Goal: Information Seeking & Learning: Find specific fact

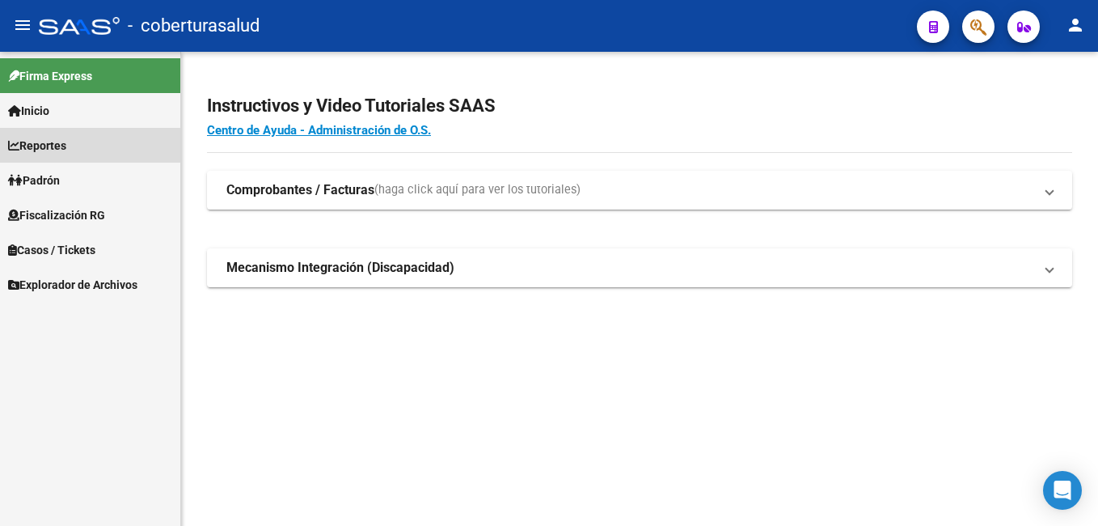
click at [66, 151] on span "Reportes" at bounding box center [37, 146] width 58 height 18
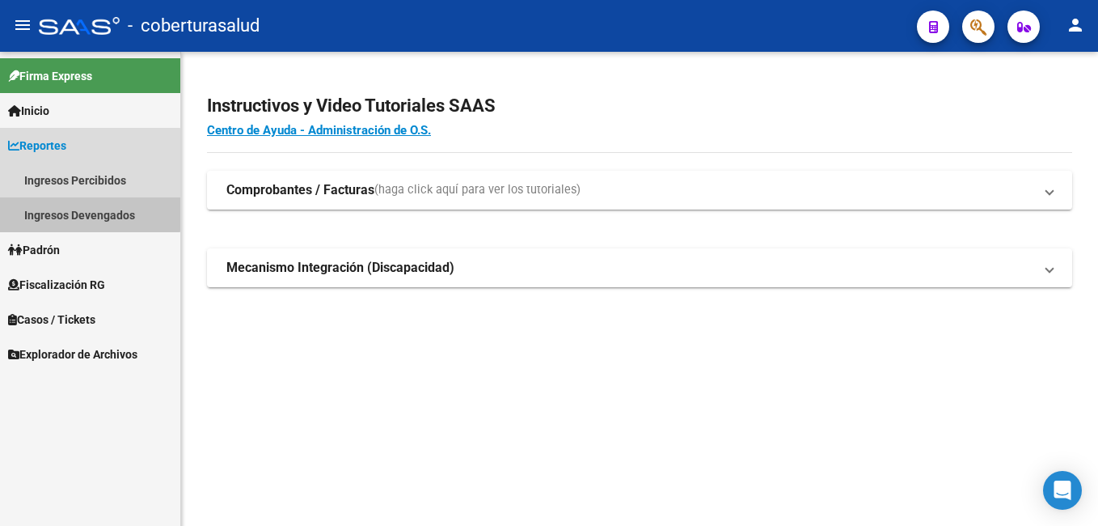
click at [88, 209] on link "Ingresos Devengados" at bounding box center [90, 214] width 180 height 35
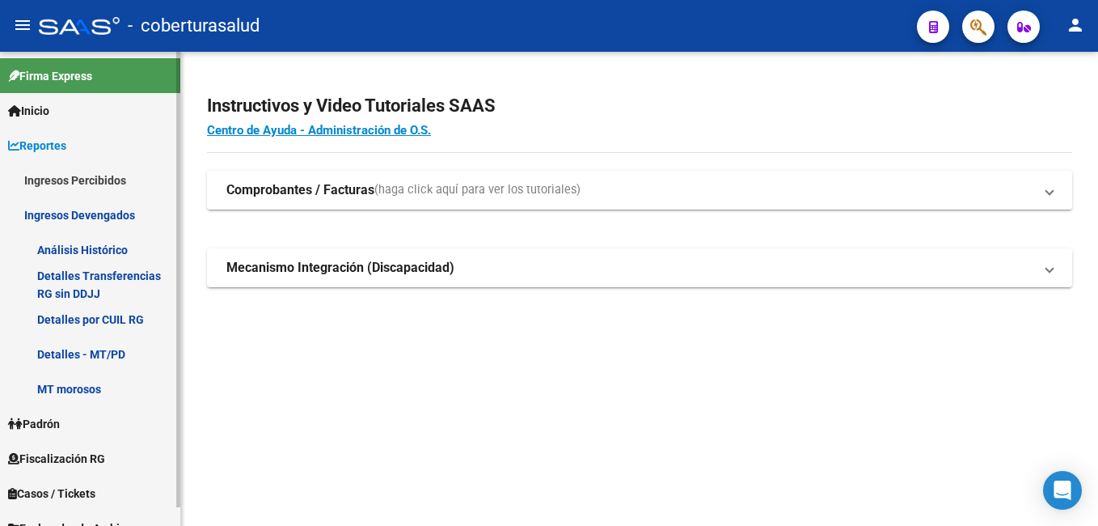
click at [100, 286] on link "Detalles Transferencias RG sin DDJJ" at bounding box center [90, 284] width 180 height 35
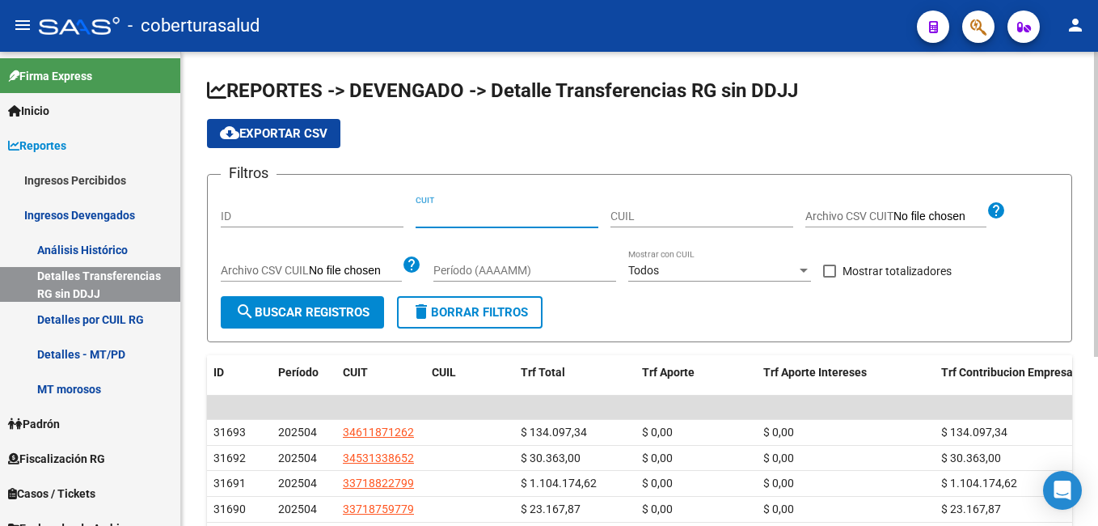
click at [455, 220] on input "CUIT" at bounding box center [507, 216] width 183 height 14
paste input "27-33923482-0"
click at [327, 325] on button "search Buscar Registros" at bounding box center [302, 312] width 163 height 32
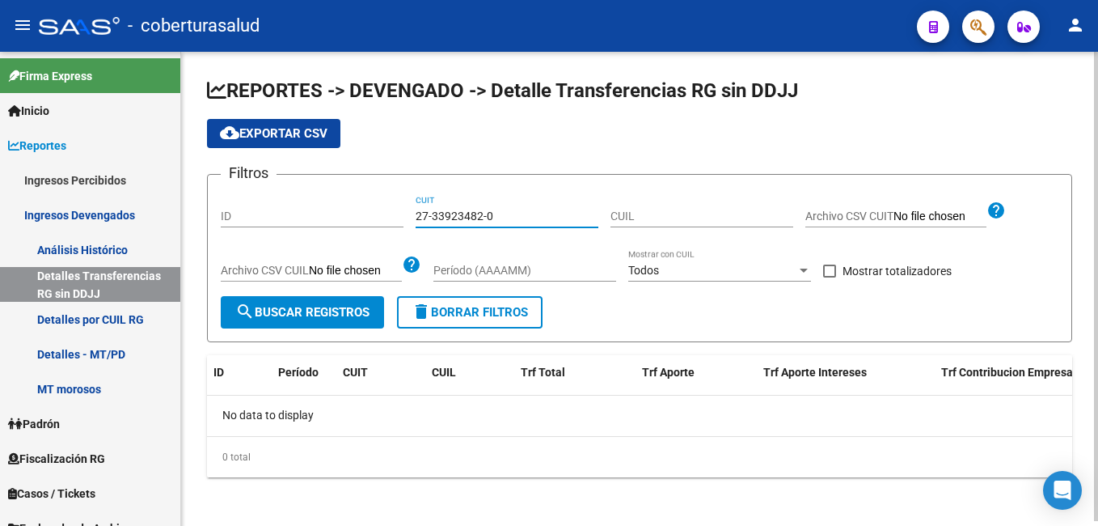
drag, startPoint x: 511, startPoint y: 215, endPoint x: 408, endPoint y: 216, distance: 103.5
click at [408, 216] on div "Filtros ID 27-33923482-0 CUIT CUIL Archivo CSV CUIT help Archivo CSV CUIL help …" at bounding box center [640, 242] width 838 height 108
paste input
type input "27-33923482-0"
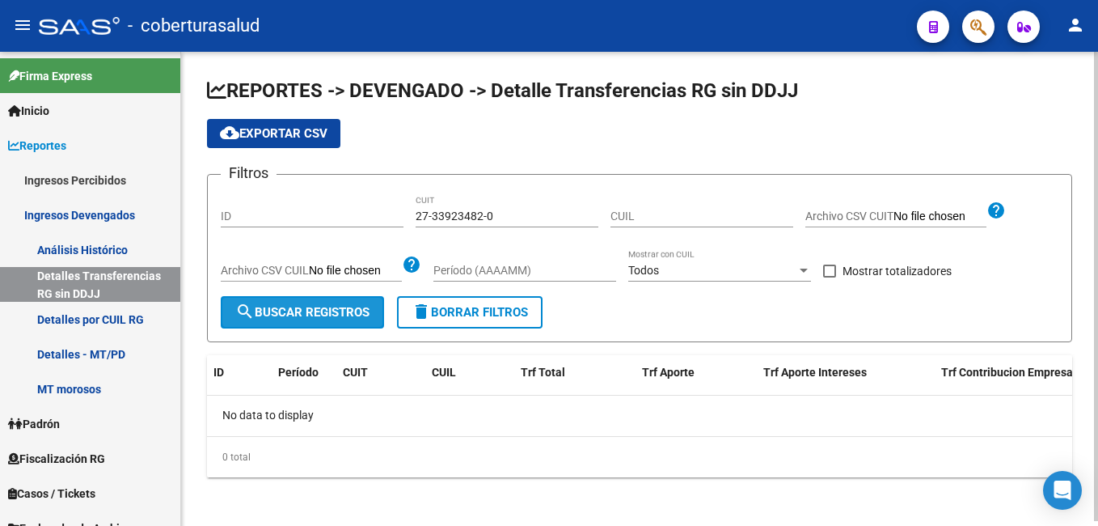
click at [340, 311] on span "search Buscar Registros" at bounding box center [302, 312] width 134 height 15
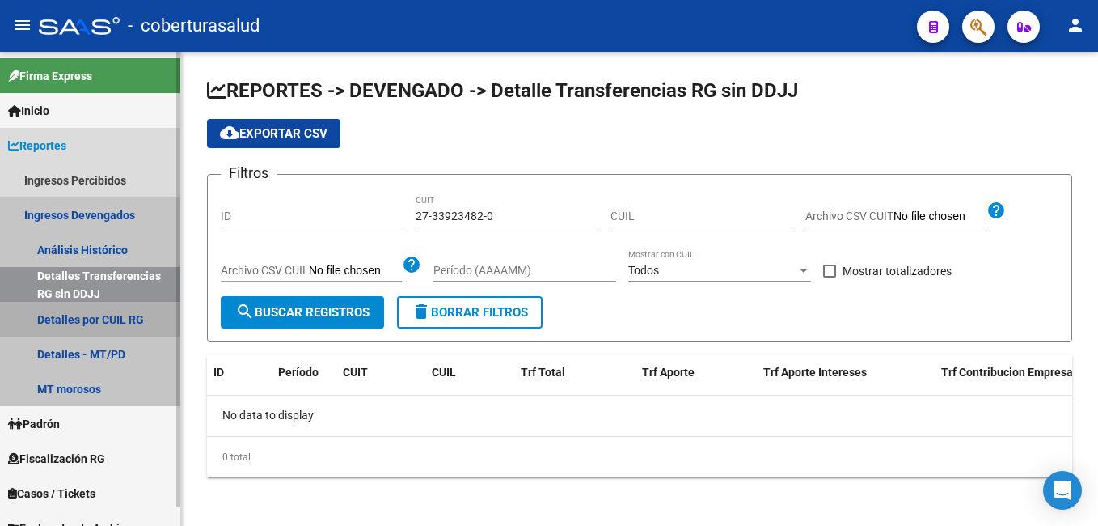
click at [112, 311] on link "Detalles por CUIL RG" at bounding box center [90, 319] width 180 height 35
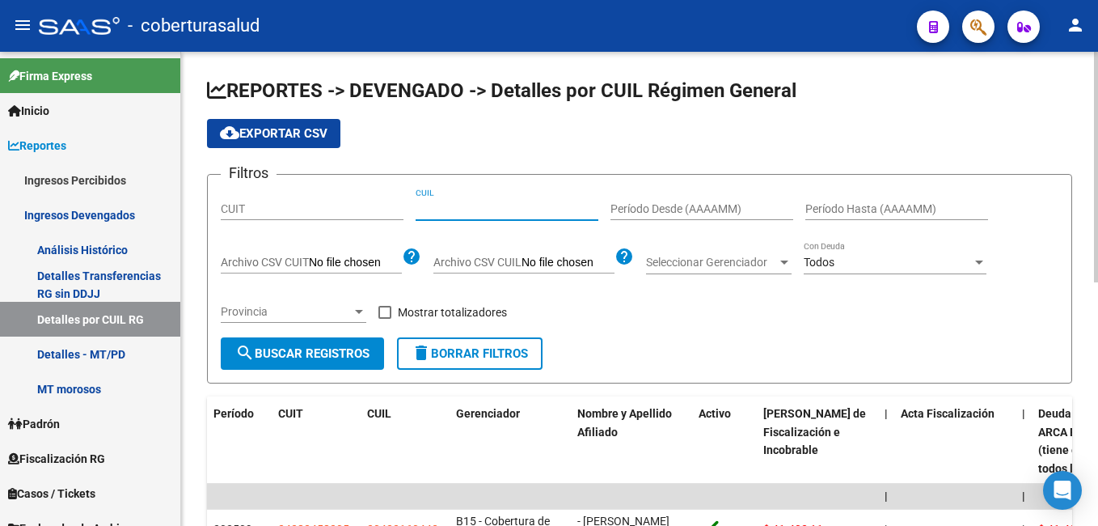
click at [438, 202] on input "CUIL" at bounding box center [507, 209] width 183 height 14
paste input "27-33923482-0"
type input "27-33923482-0"
click at [333, 355] on span "search Buscar Registros" at bounding box center [302, 353] width 134 height 15
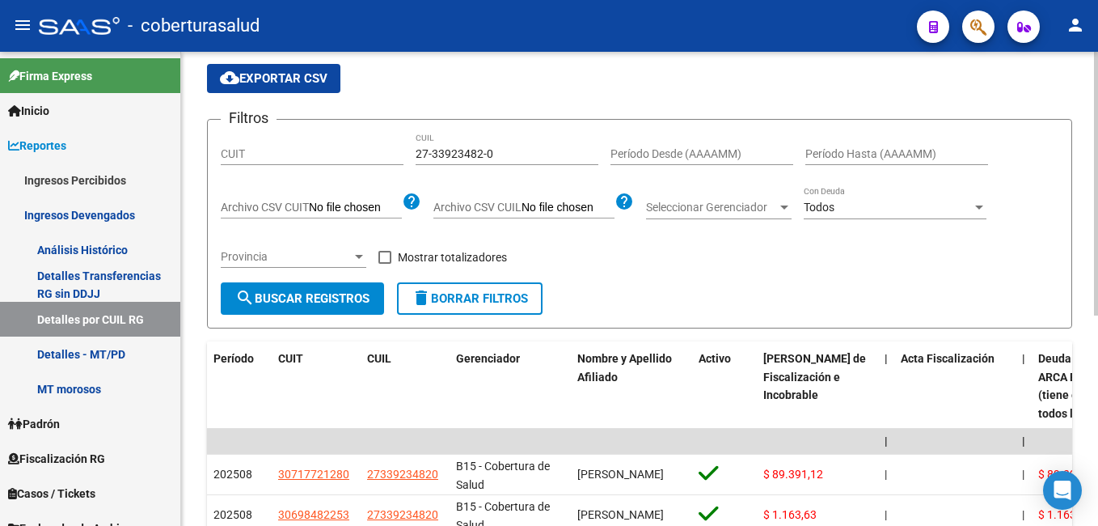
scroll to position [81, 0]
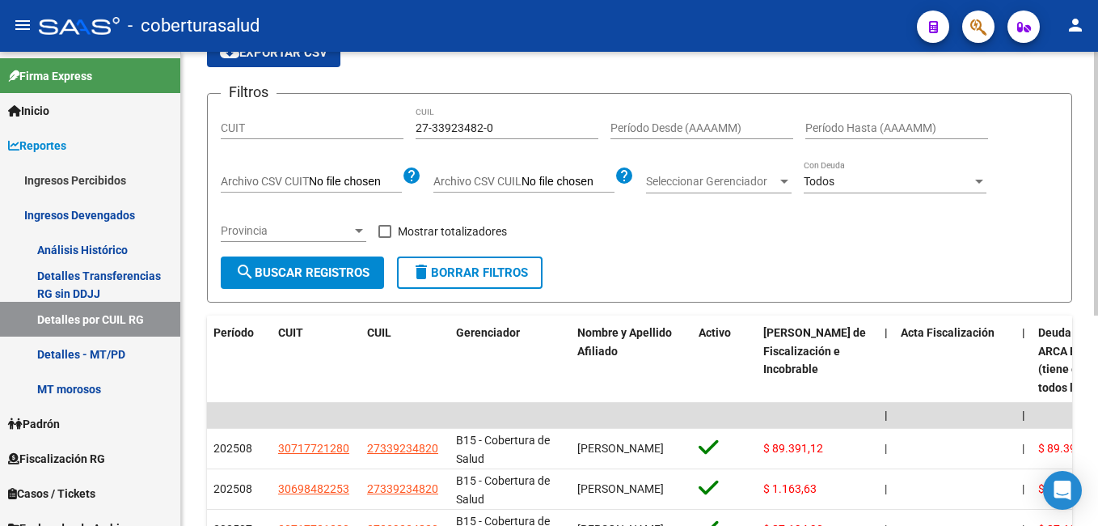
drag, startPoint x: 931, startPoint y: 443, endPoint x: 1090, endPoint y: 441, distance: 159.3
click at [1090, 441] on div "REPORTES -> DEVENGADO -> Detalles por CUIL Régimen General cloud_download Expor…" at bounding box center [639, 390] width 917 height 839
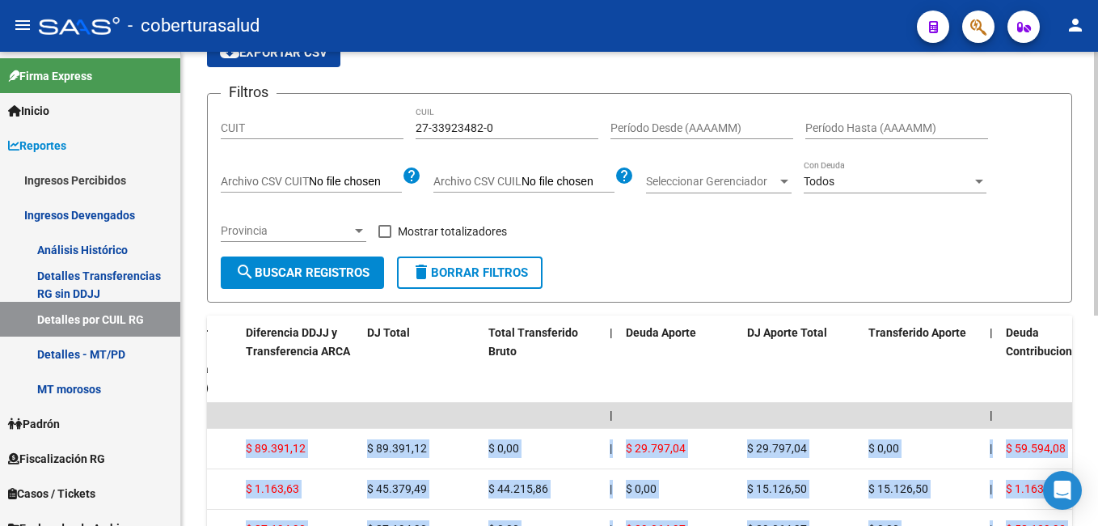
drag, startPoint x: 1026, startPoint y: 445, endPoint x: 1077, endPoint y: 450, distance: 51.3
click at [1077, 450] on div "REPORTES -> DEVENGADO -> Detalles por CUIL Régimen General cloud_download Expor…" at bounding box center [639, 390] width 917 height 839
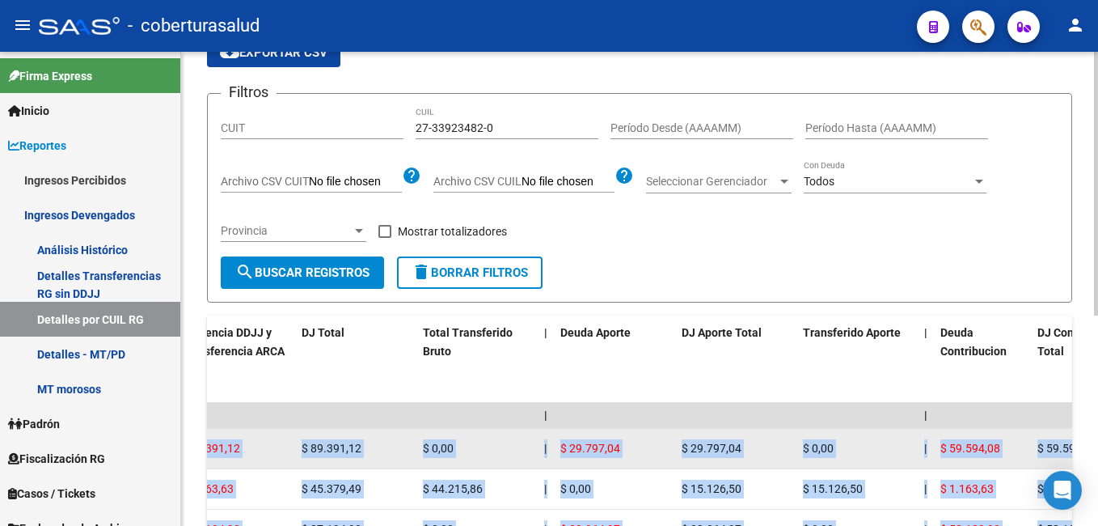
click at [1038, 448] on span "$ 59.594,08" at bounding box center [1068, 448] width 60 height 13
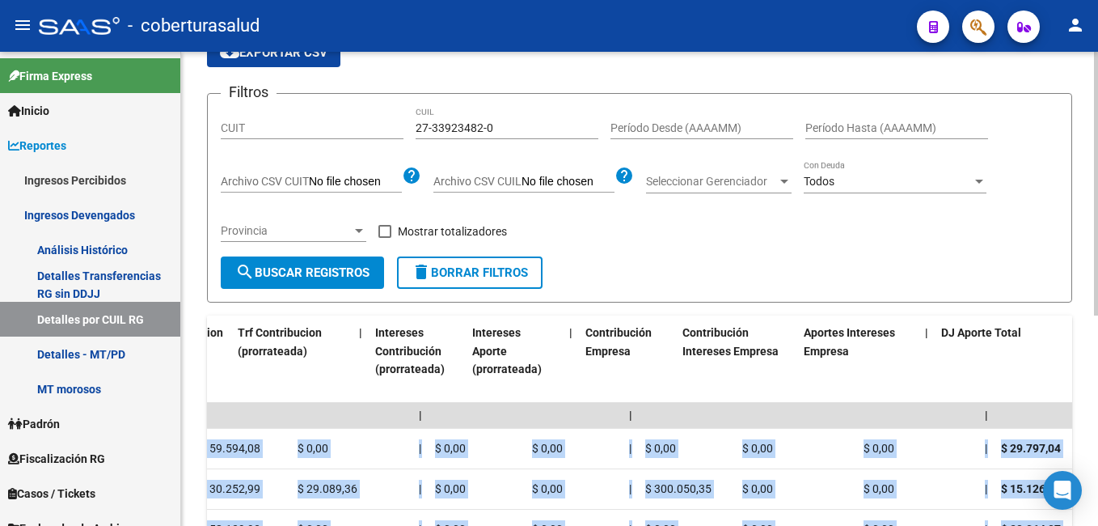
scroll to position [0, 1996]
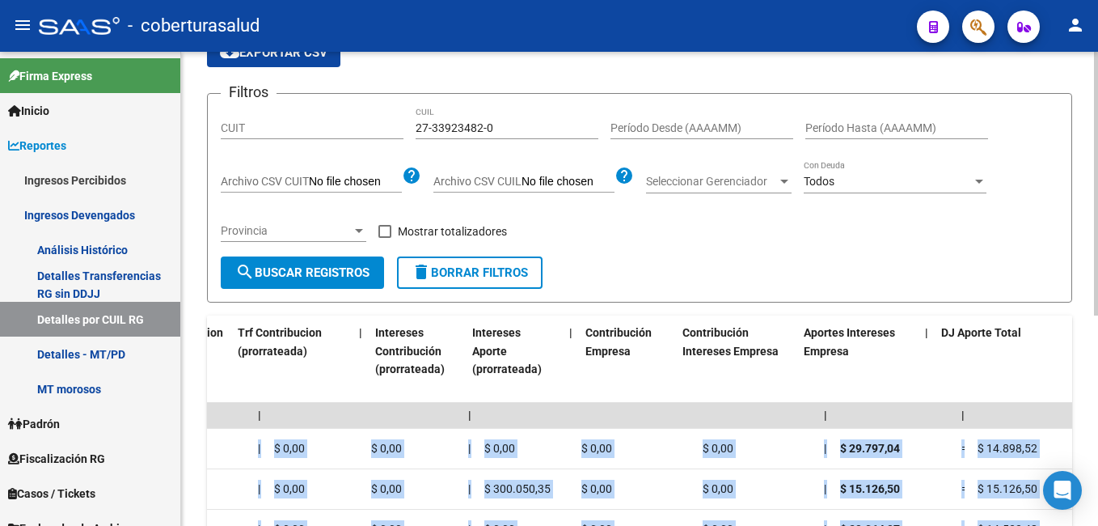
drag, startPoint x: 1038, startPoint y: 448, endPoint x: 1085, endPoint y: 448, distance: 47.7
click at [1085, 448] on div "REPORTES -> DEVENGADO -> Detalles por CUIL Régimen General cloud_download Expor…" at bounding box center [639, 390] width 917 height 839
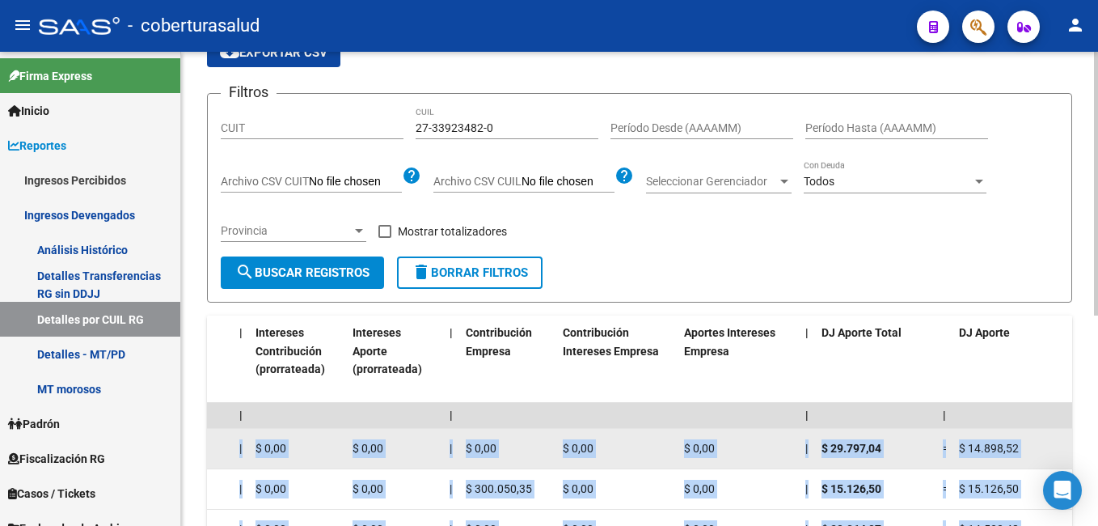
click at [853, 445] on span "$ 29.797,04" at bounding box center [852, 448] width 60 height 13
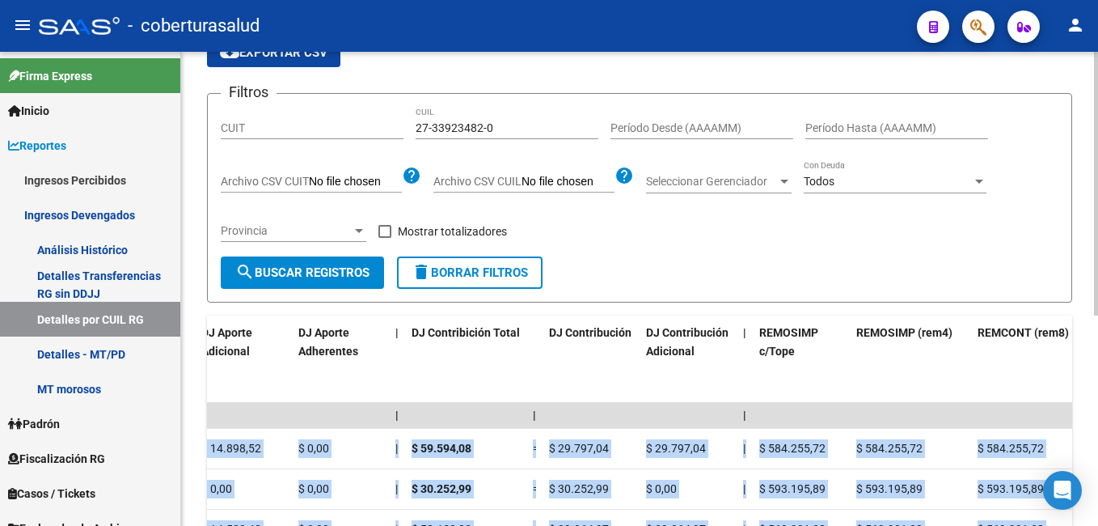
drag, startPoint x: 961, startPoint y: 444, endPoint x: 1094, endPoint y: 445, distance: 133.5
click at [1094, 445] on div "REPORTES -> DEVENGADO -> Detalles por CUIL Régimen General cloud_download Expor…" at bounding box center [641, 390] width 921 height 839
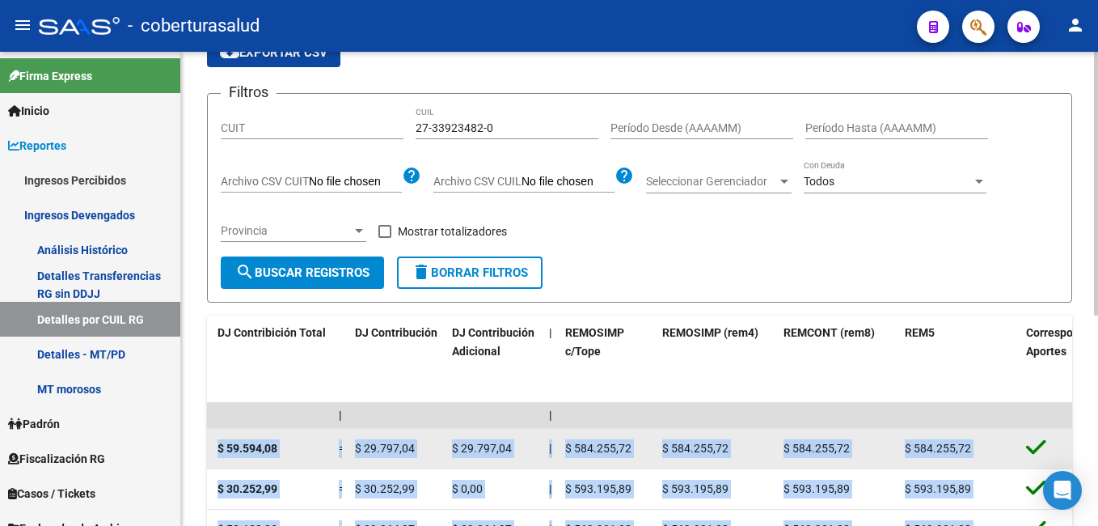
click at [742, 449] on div "$ 584.255,72" at bounding box center [716, 448] width 108 height 19
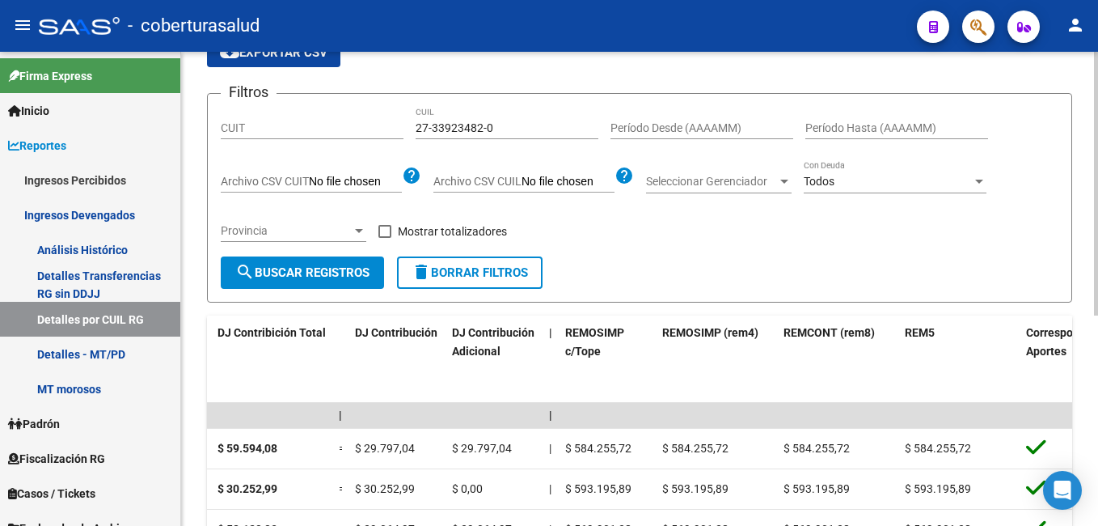
scroll to position [162, 0]
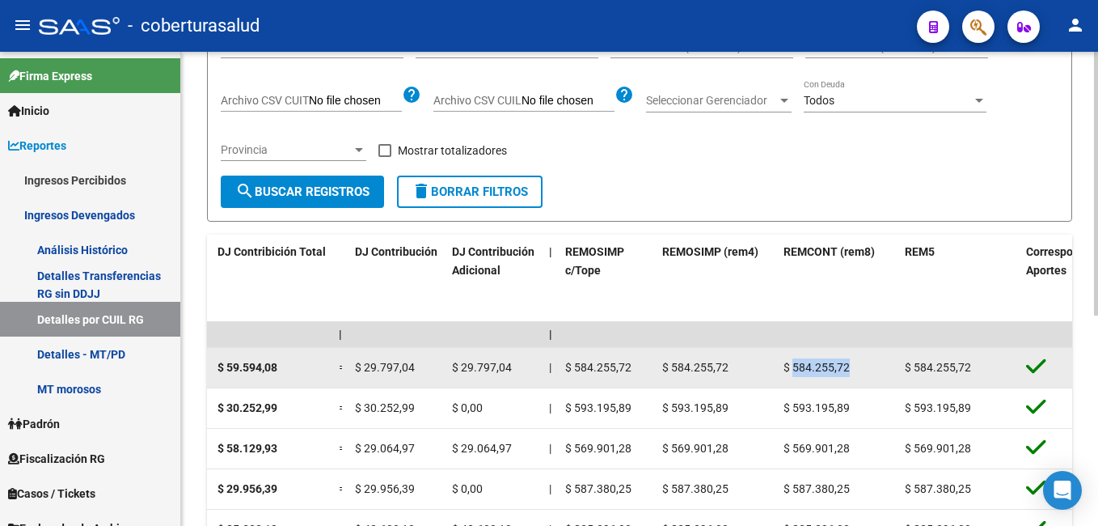
drag, startPoint x: 794, startPoint y: 367, endPoint x: 847, endPoint y: 367, distance: 52.6
click at [847, 367] on span "$ 584.255,72" at bounding box center [817, 367] width 66 height 13
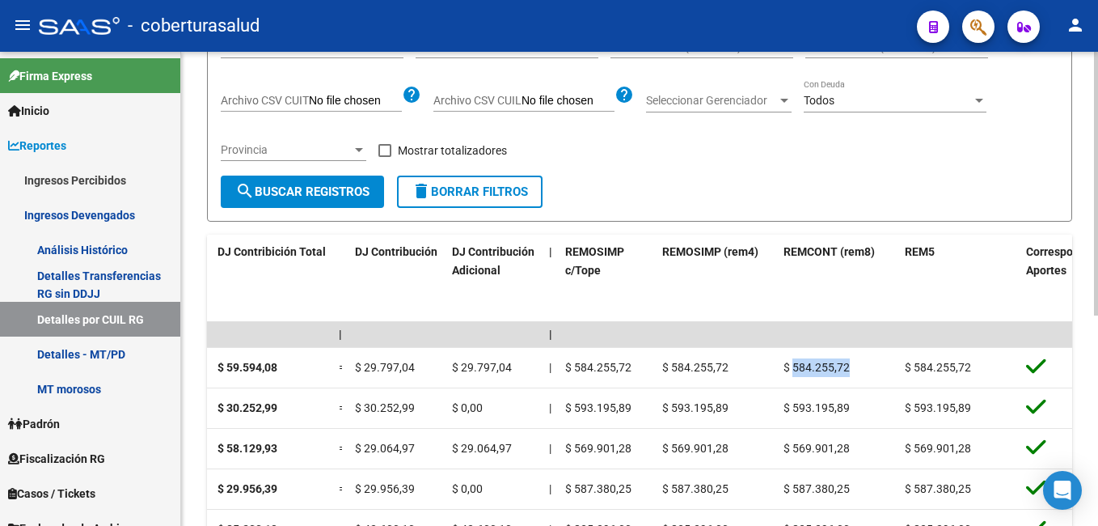
copy span "584.255,72"
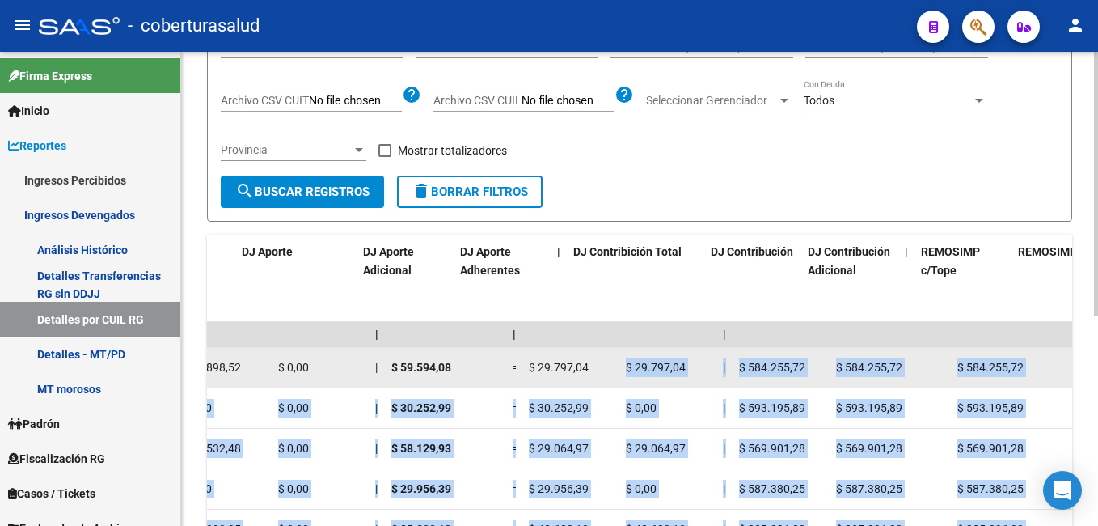
scroll to position [0, 2659]
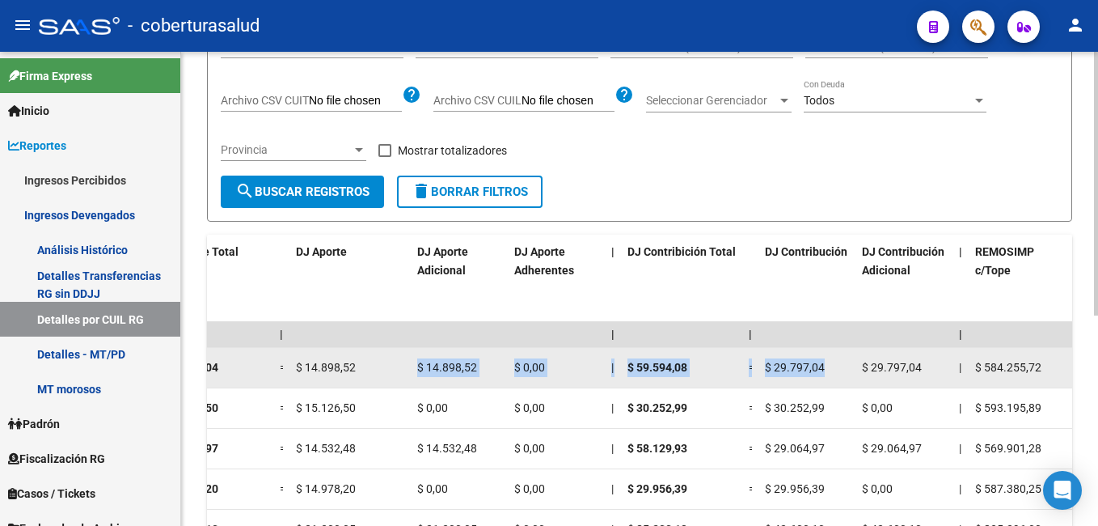
drag, startPoint x: 413, startPoint y: 369, endPoint x: 380, endPoint y: 361, distance: 34.1
click at [380, 361] on div "202508 30717721280 27339234820 B15 - Cobertura de Salud [PERSON_NAME] ANAHI $ 8…" at bounding box center [132, 368] width 5168 height 40
click at [380, 361] on div "$ 14.898,52" at bounding box center [350, 367] width 108 height 19
drag, startPoint x: 426, startPoint y: 367, endPoint x: 483, endPoint y: 367, distance: 56.6
click at [483, 367] on div "$ 14.898,52" at bounding box center [459, 367] width 84 height 19
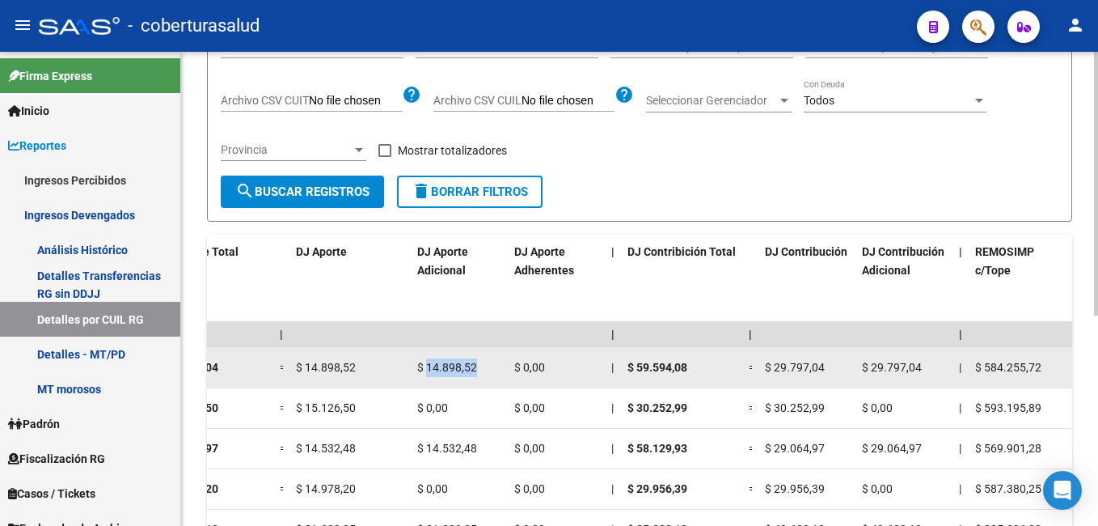
copy span "14.898,52"
drag, startPoint x: 775, startPoint y: 365, endPoint x: 819, endPoint y: 369, distance: 44.7
click at [819, 369] on span "$ 29.797,04" at bounding box center [795, 367] width 60 height 13
drag, startPoint x: 819, startPoint y: 369, endPoint x: 874, endPoint y: 370, distance: 55.0
click at [874, 370] on span "$ 29.797,04" at bounding box center [892, 367] width 60 height 13
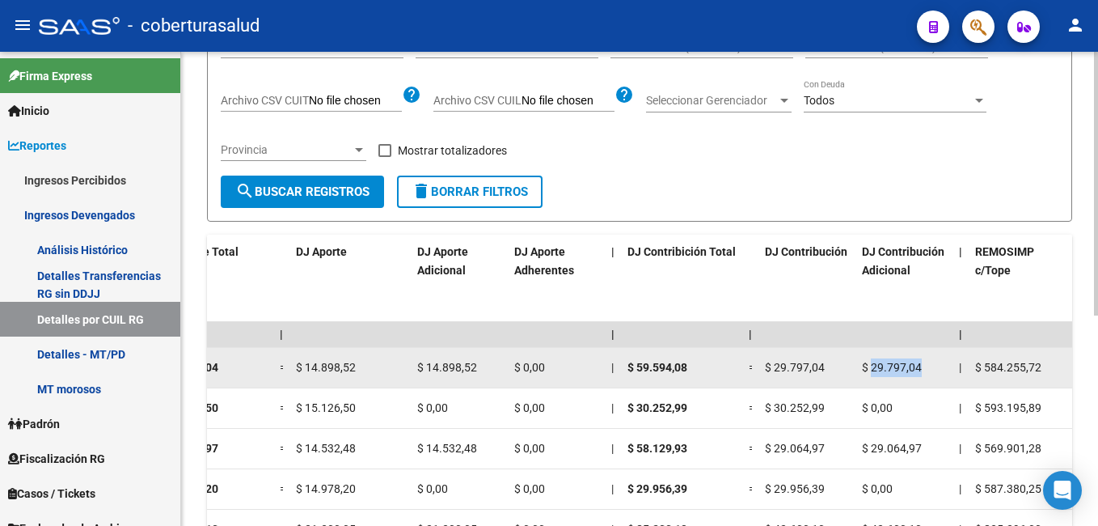
drag, startPoint x: 872, startPoint y: 367, endPoint x: 922, endPoint y: 367, distance: 50.1
click at [922, 367] on div "$ 29.797,04" at bounding box center [904, 367] width 84 height 19
copy span "29.797,04"
